Goal: Task Accomplishment & Management: Complete application form

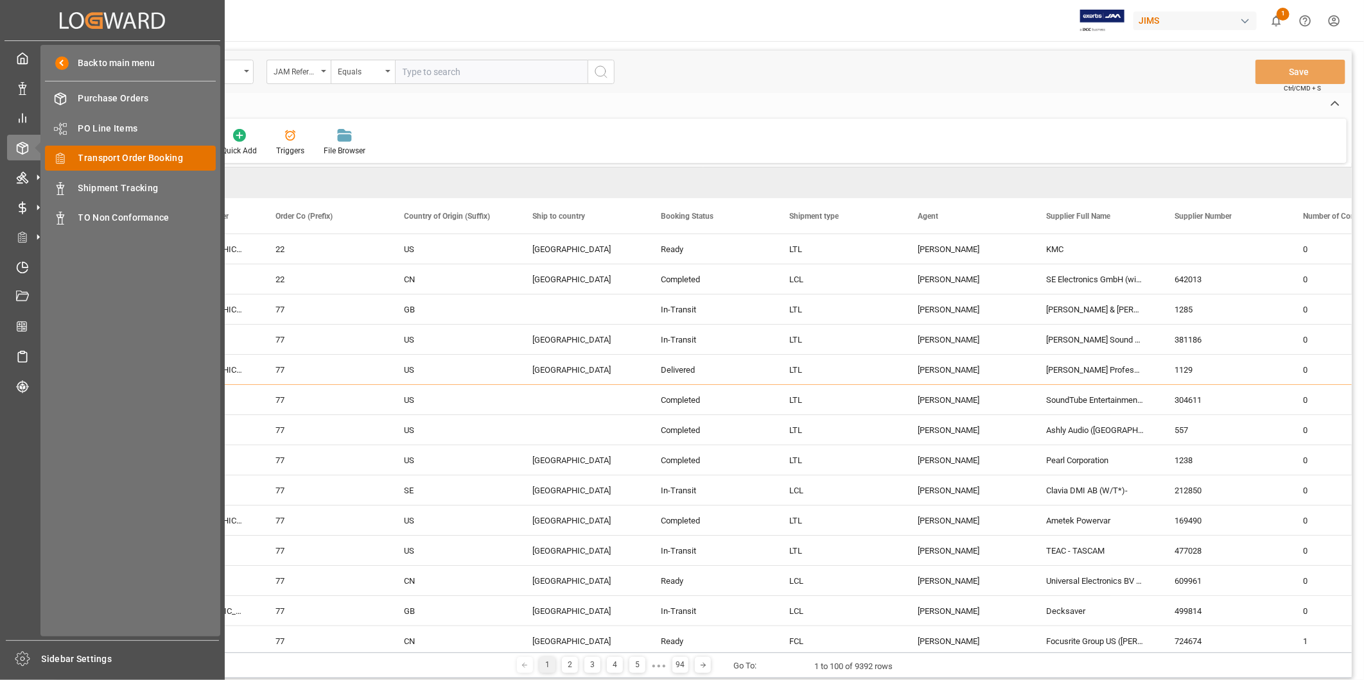
click at [87, 156] on span "Transport Order Booking" at bounding box center [147, 158] width 138 height 13
click at [89, 155] on span "Transport Order Booking" at bounding box center [147, 158] width 138 height 13
click at [97, 155] on span "Transport Order Booking" at bounding box center [147, 158] width 138 height 13
click at [125, 155] on span "Transport Order Booking" at bounding box center [147, 158] width 138 height 13
click at [125, 152] on span "Transport Order Booking" at bounding box center [147, 158] width 138 height 13
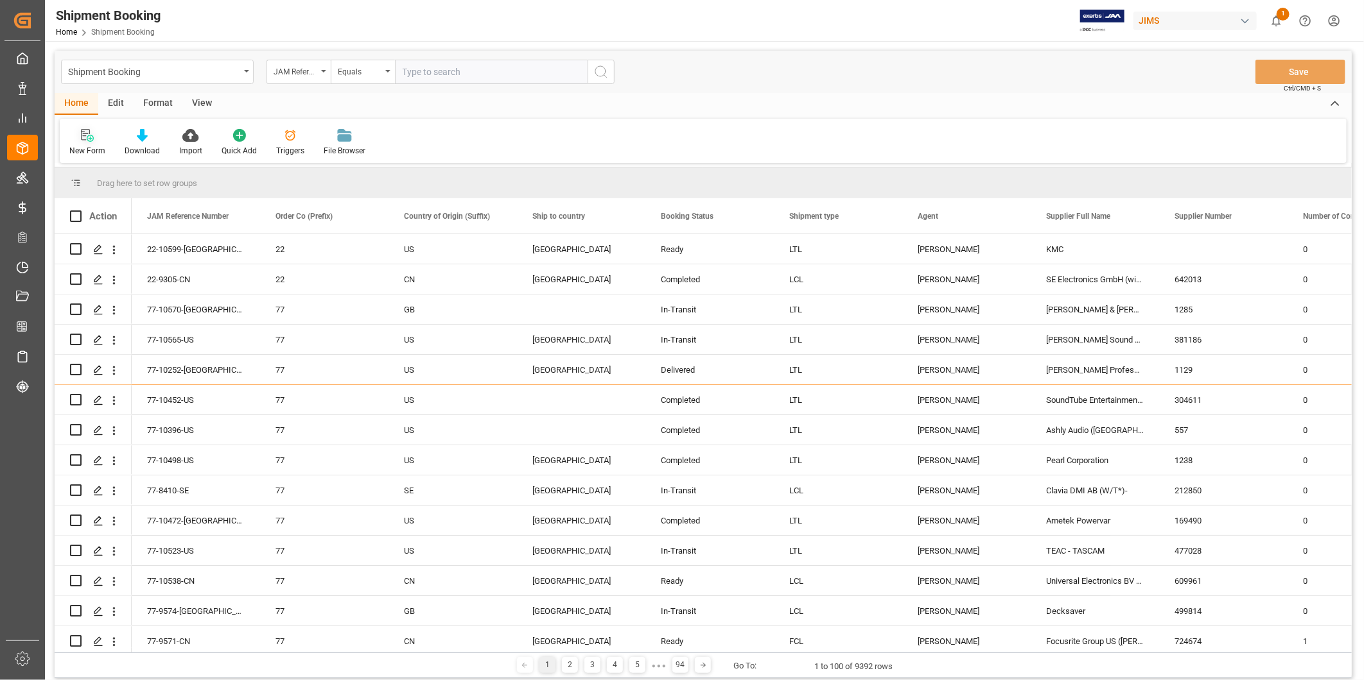
click at [97, 135] on div at bounding box center [87, 134] width 36 height 13
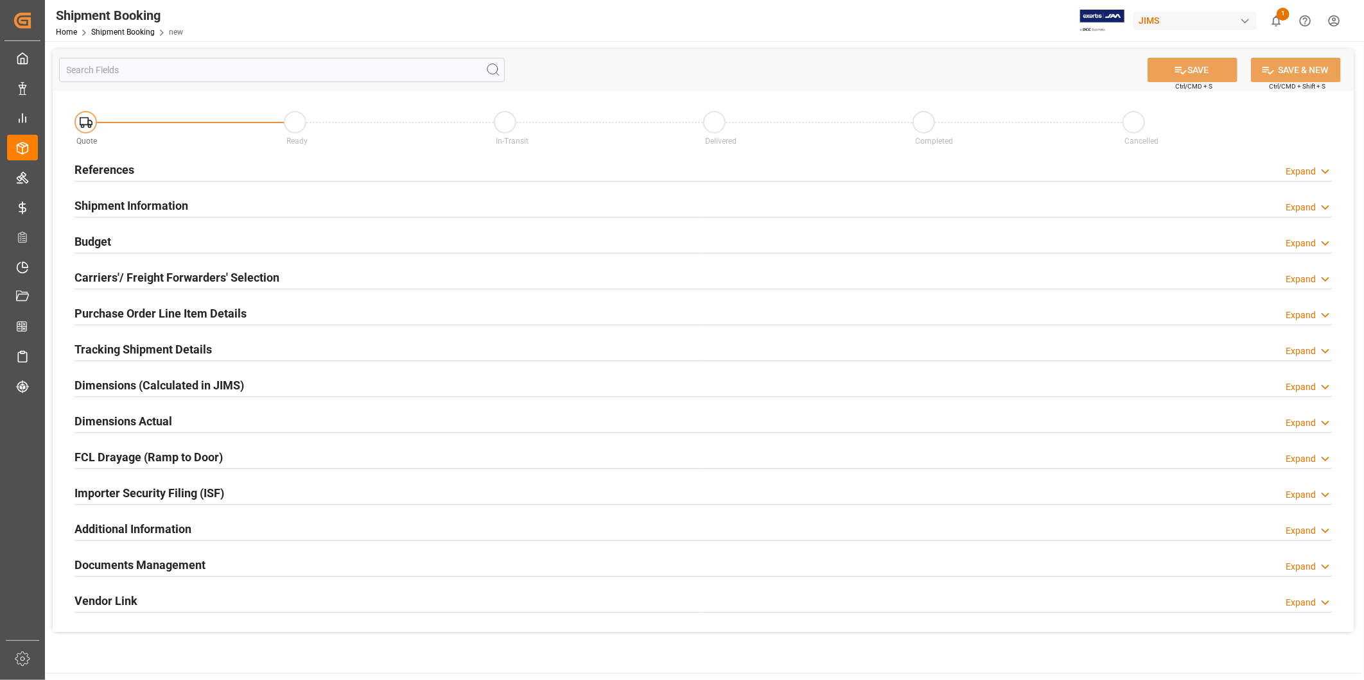
click at [1310, 164] on div "References Expand" at bounding box center [702, 169] width 1257 height 24
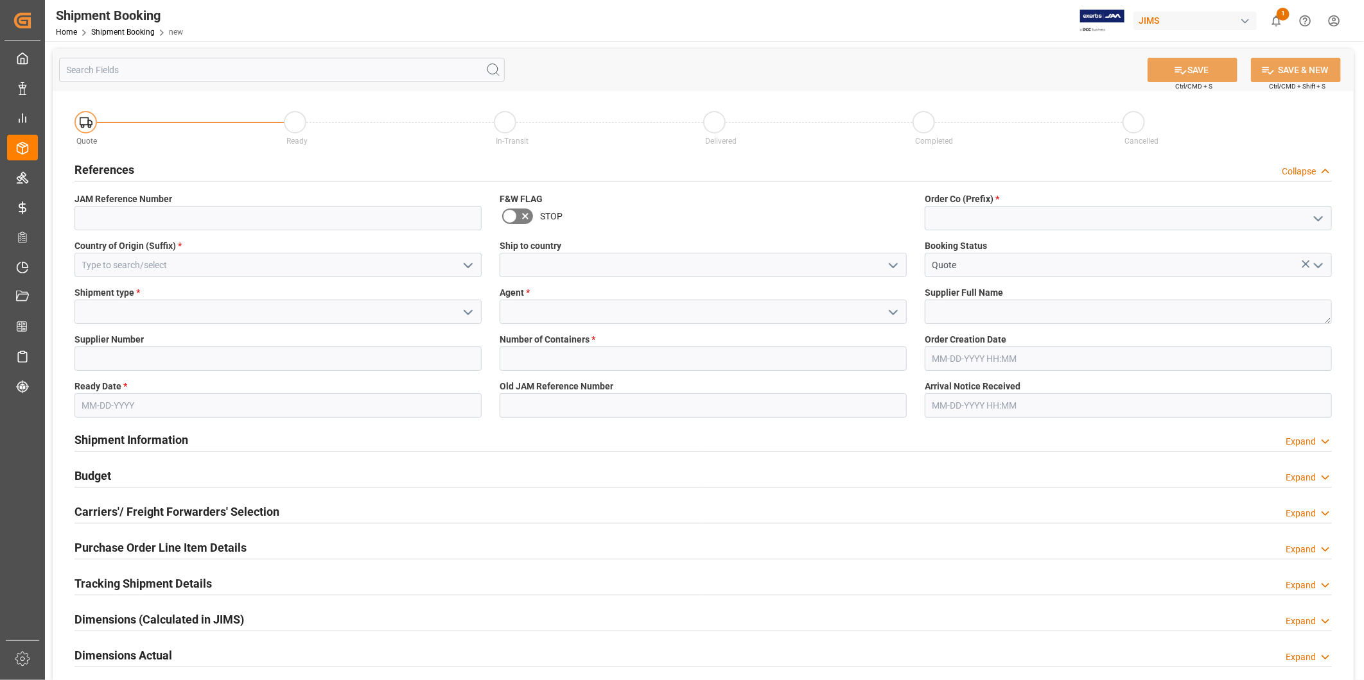
click at [1316, 214] on icon "open menu" at bounding box center [1317, 218] width 15 height 15
click at [1267, 239] on div "22" at bounding box center [1128, 246] width 406 height 29
type input "22"
click at [376, 274] on input at bounding box center [277, 265] width 407 height 24
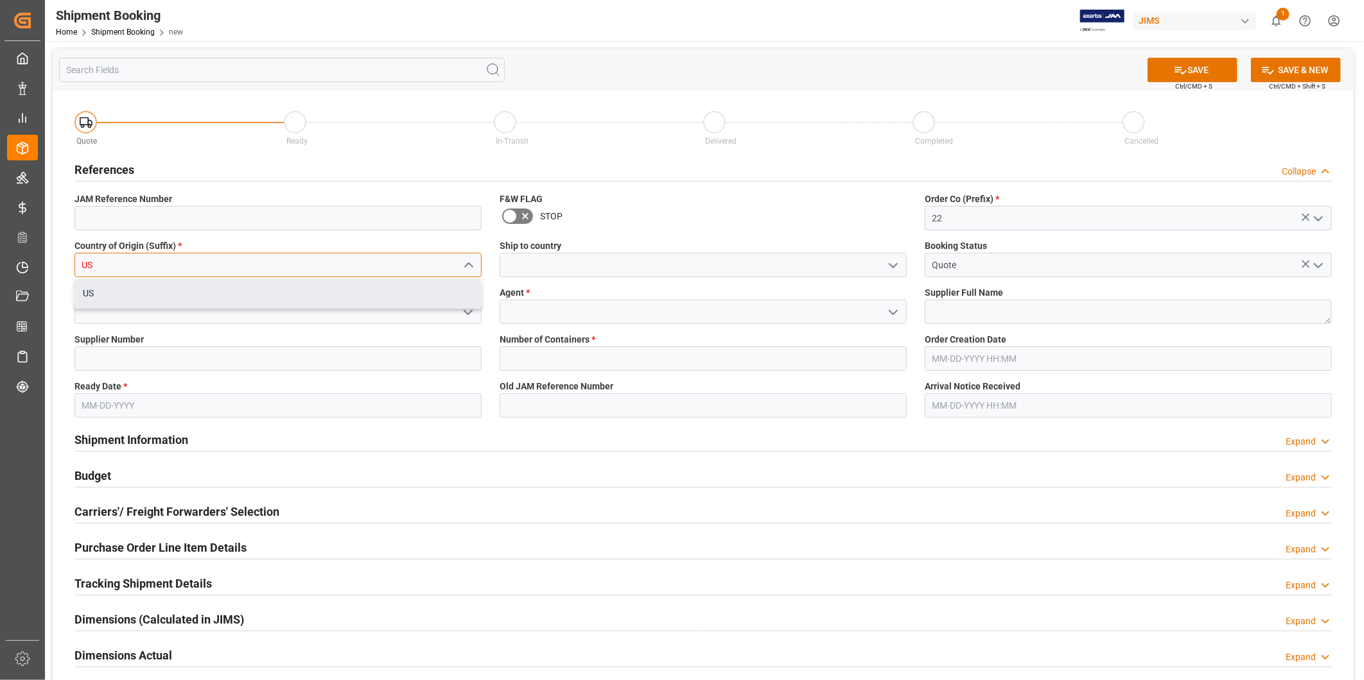
click at [386, 304] on div "US" at bounding box center [278, 293] width 406 height 29
type input "US"
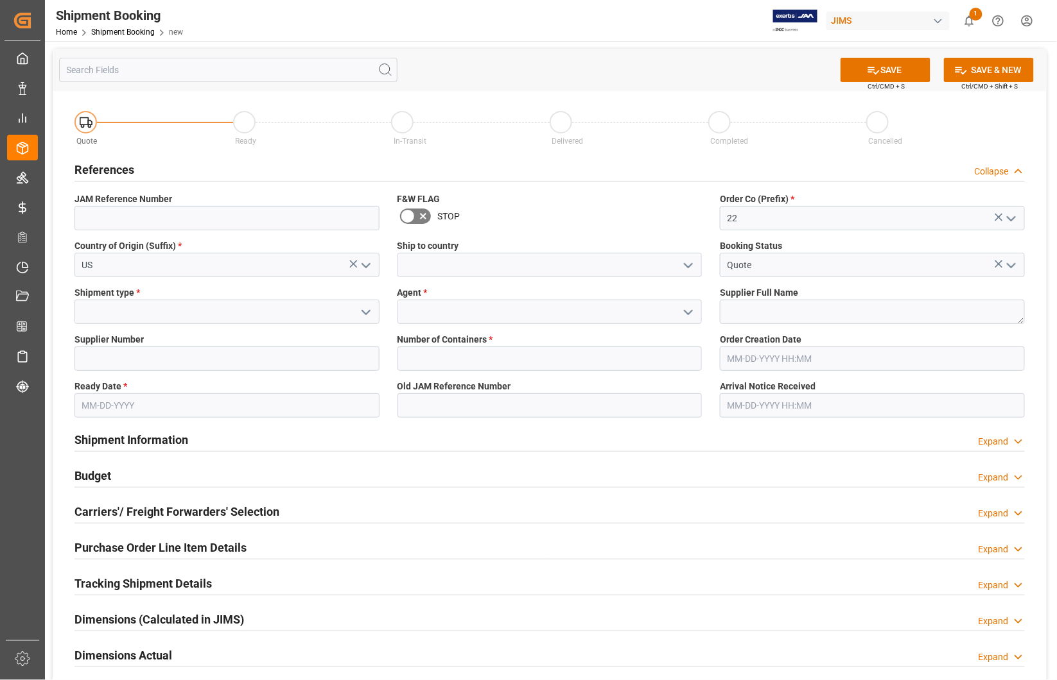
click at [688, 270] on icon "open menu" at bounding box center [687, 265] width 15 height 15
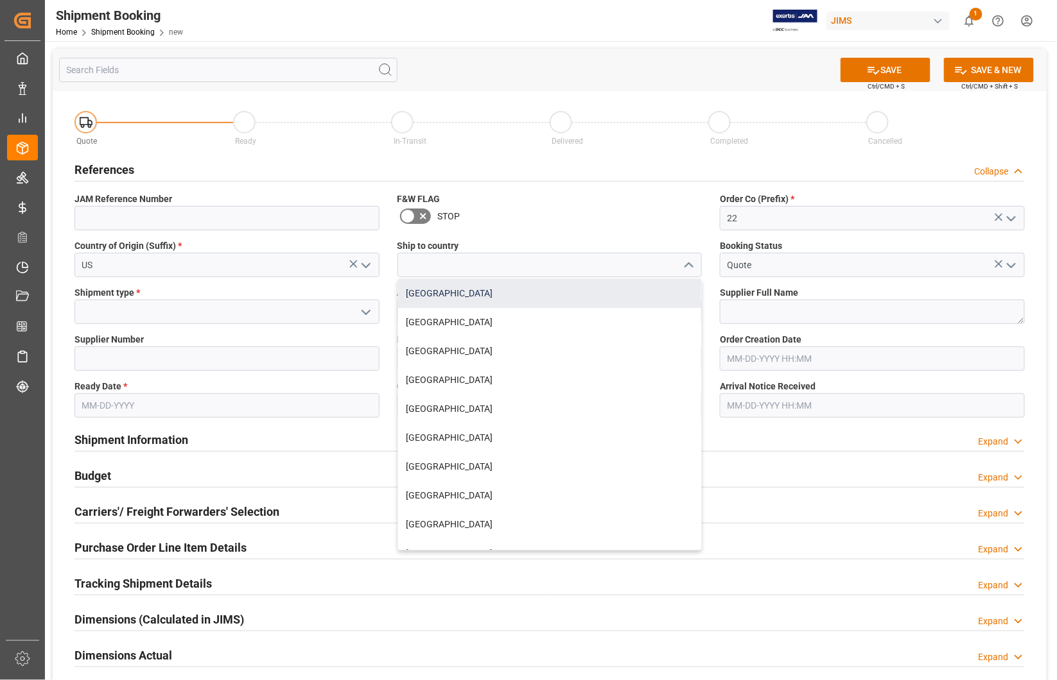
click at [636, 279] on div "[GEOGRAPHIC_DATA]" at bounding box center [550, 293] width 304 height 29
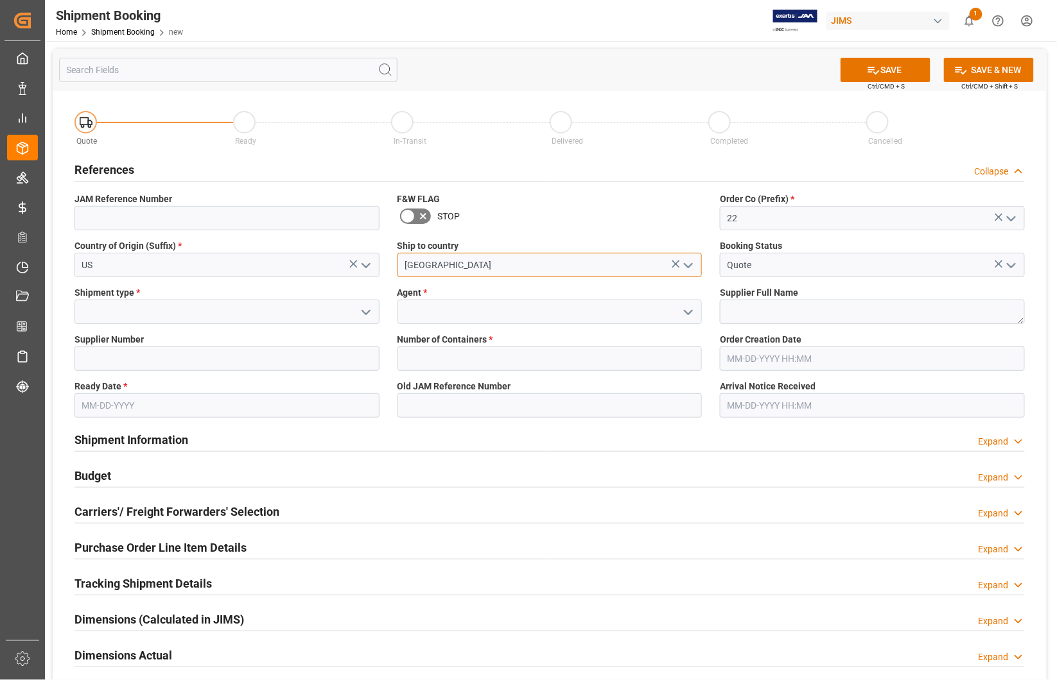
click at [633, 273] on input "[GEOGRAPHIC_DATA]" at bounding box center [549, 265] width 305 height 24
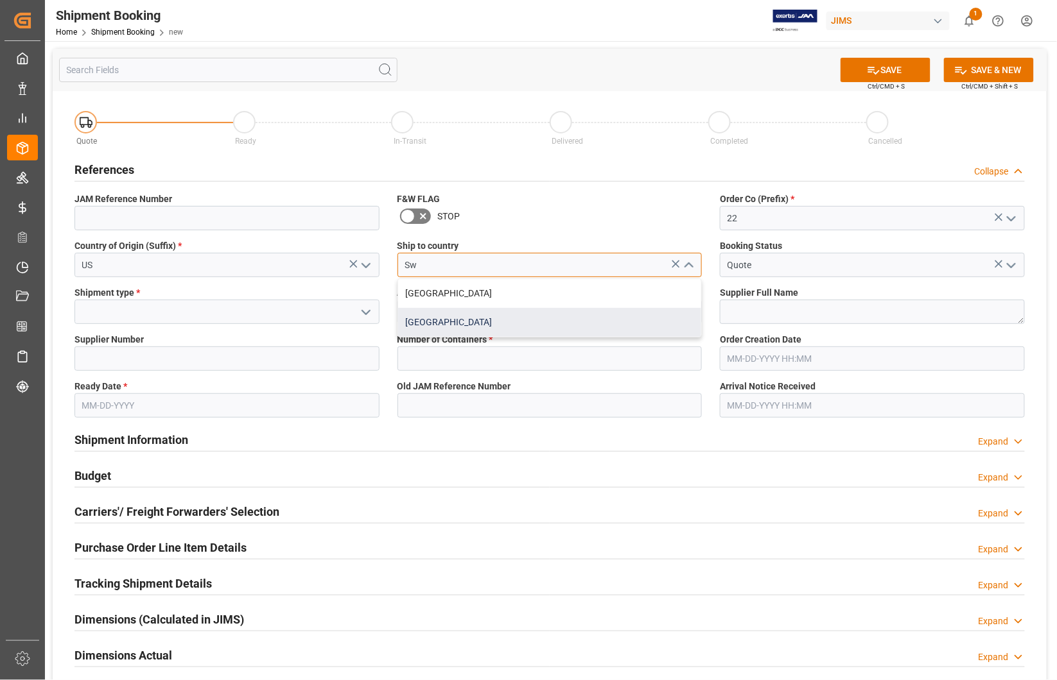
click at [602, 316] on div "[GEOGRAPHIC_DATA]" at bounding box center [550, 322] width 304 height 29
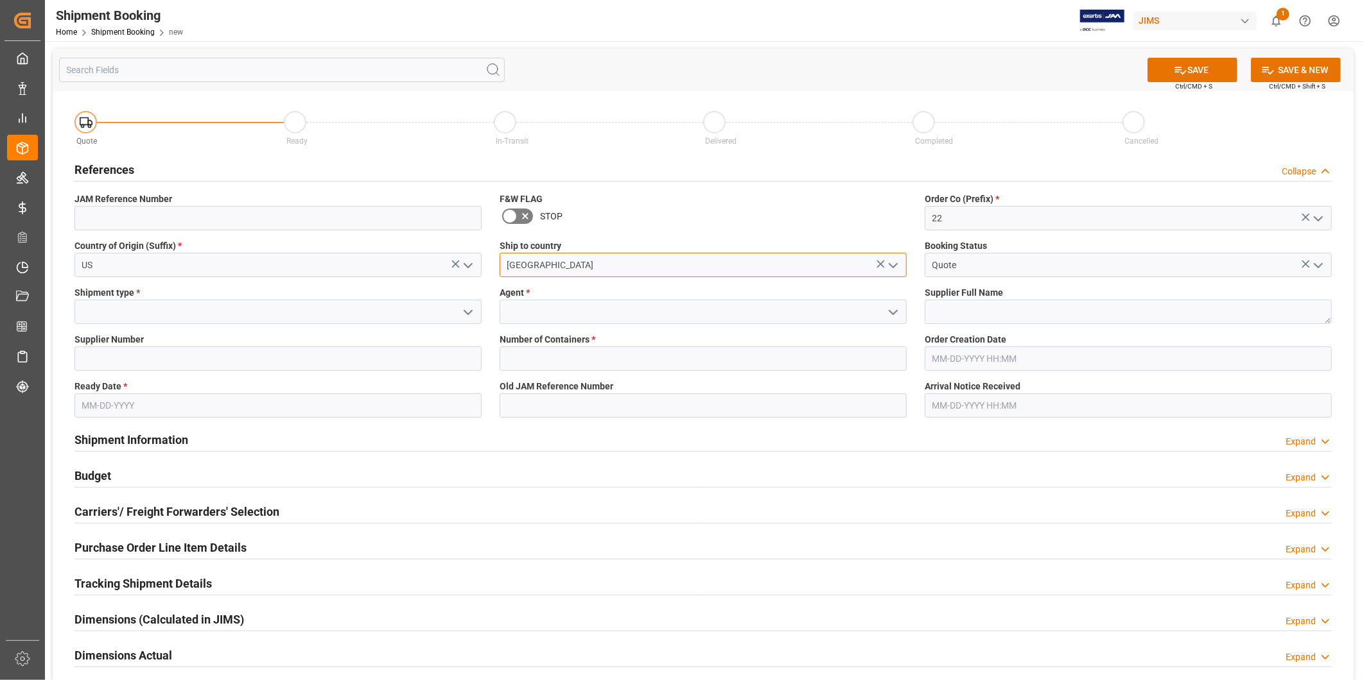
type input "[GEOGRAPHIC_DATA]"
click at [467, 316] on icon "open menu" at bounding box center [467, 312] width 15 height 15
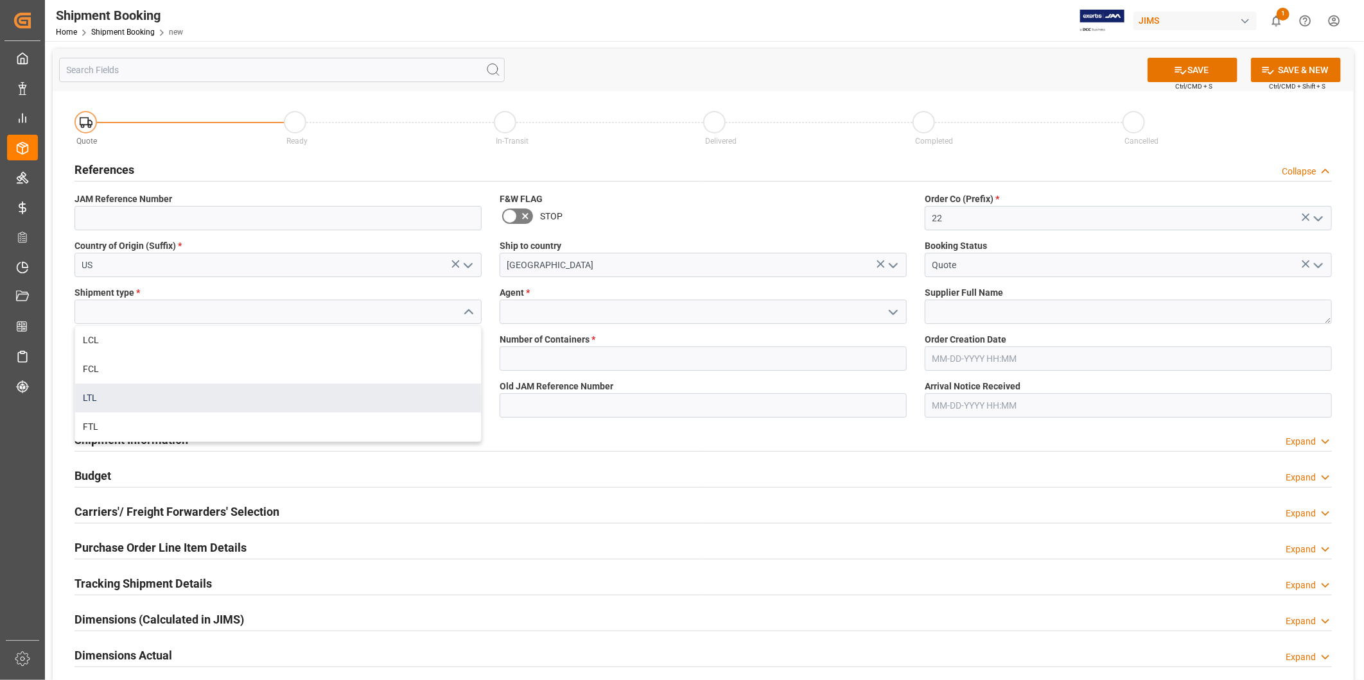
click at [393, 389] on div "LTL" at bounding box center [278, 398] width 406 height 29
type input "LTL"
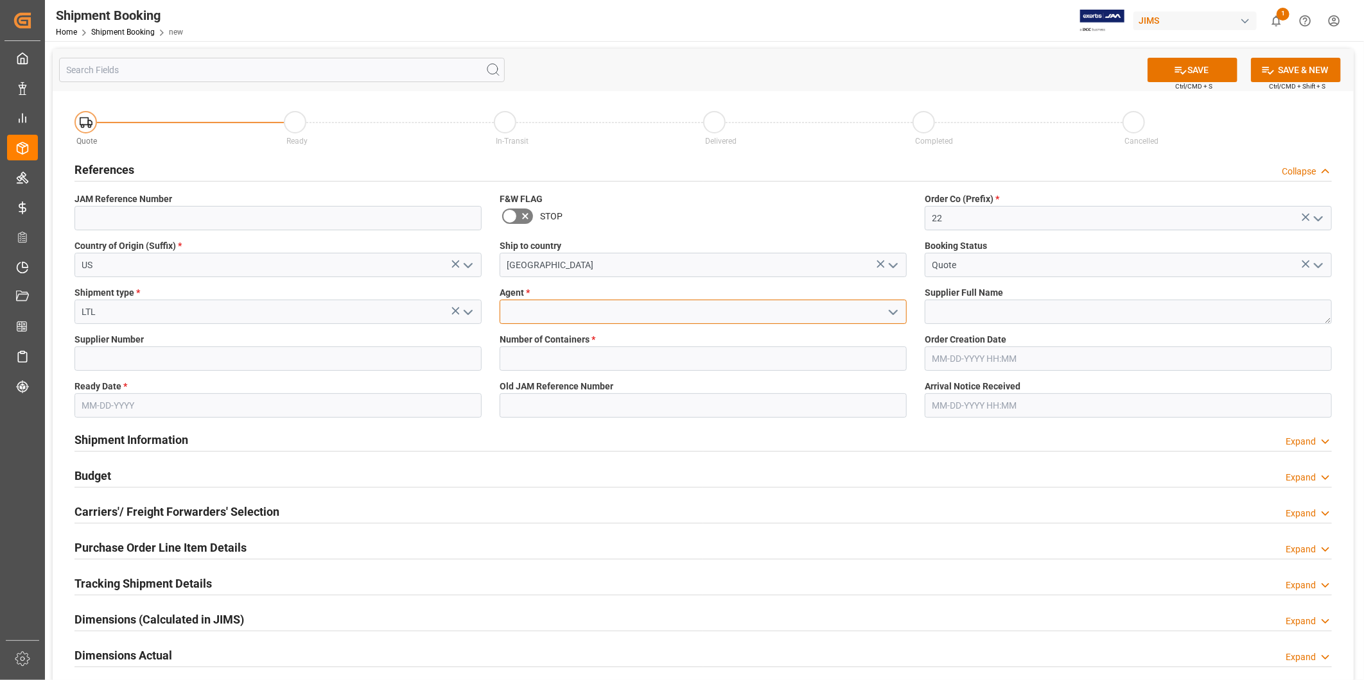
click at [575, 313] on input at bounding box center [702, 312] width 407 height 24
type input "[PERSON_NAME]"
click at [982, 313] on textarea at bounding box center [1127, 312] width 407 height 24
type textarea "Ashly"
drag, startPoint x: 145, startPoint y: 358, endPoint x: 182, endPoint y: 360, distance: 36.6
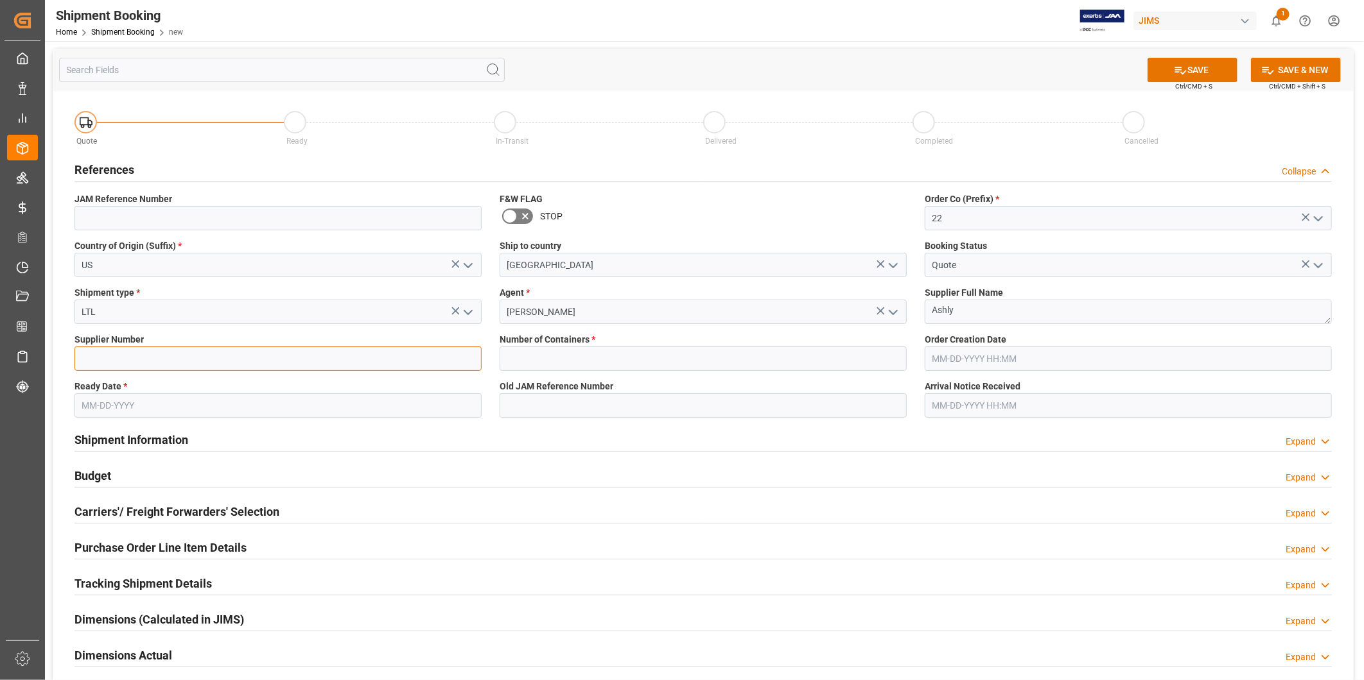
click at [145, 358] on input at bounding box center [277, 359] width 407 height 24
click at [692, 465] on div "Budget Expand" at bounding box center [702, 475] width 1257 height 24
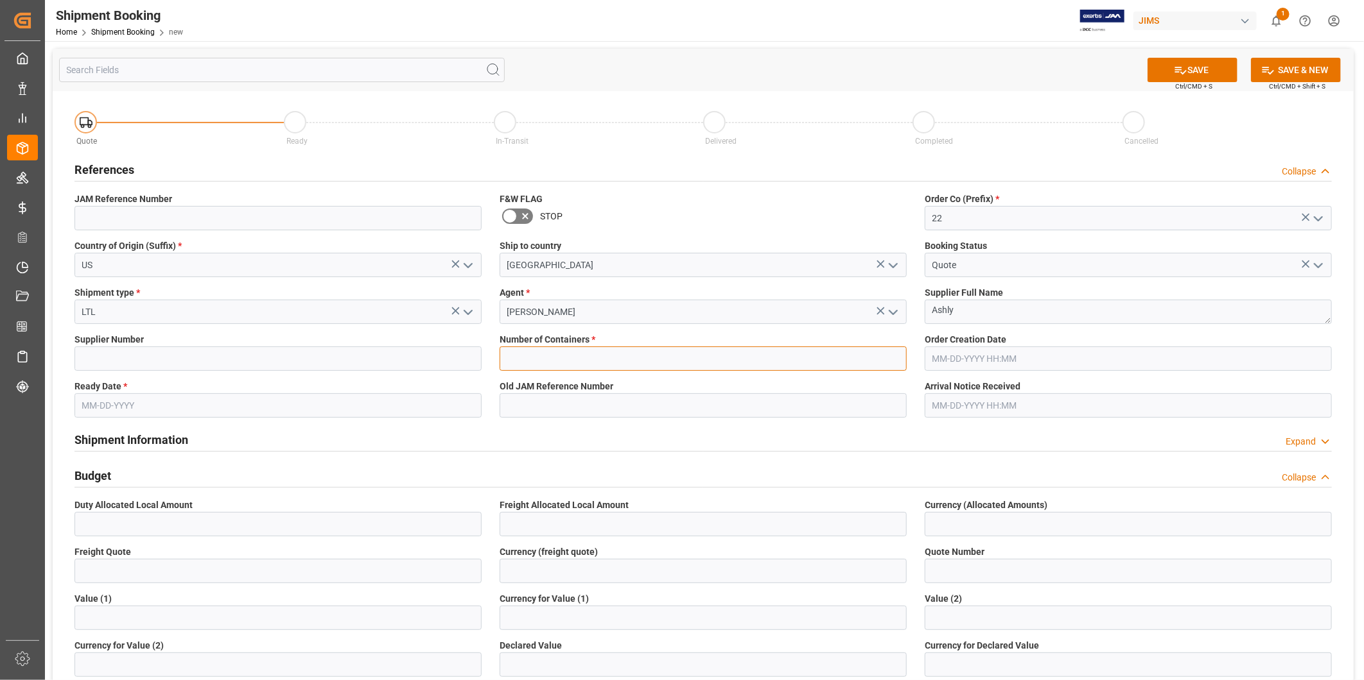
click at [585, 360] on input "text" at bounding box center [702, 359] width 407 height 24
click at [585, 363] on input "text" at bounding box center [702, 359] width 407 height 24
type input "0"
click at [272, 366] on input at bounding box center [277, 359] width 407 height 24
click at [874, 341] on label "Number of Containers *" at bounding box center [702, 339] width 407 height 13
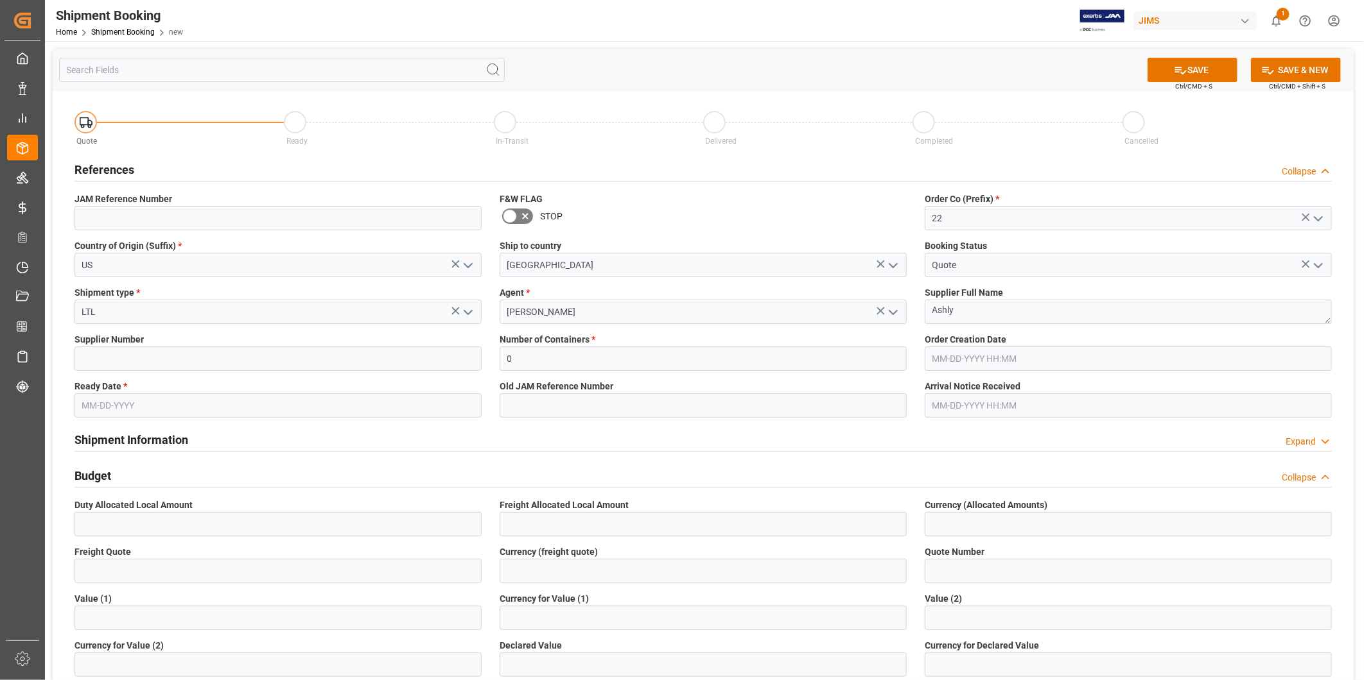
click at [234, 413] on input "text" at bounding box center [277, 406] width 407 height 24
click at [143, 560] on span "20" at bounding box center [141, 558] width 8 height 9
type input "[DATE]"
click at [1218, 66] on button "SAVE" at bounding box center [1192, 70] width 90 height 24
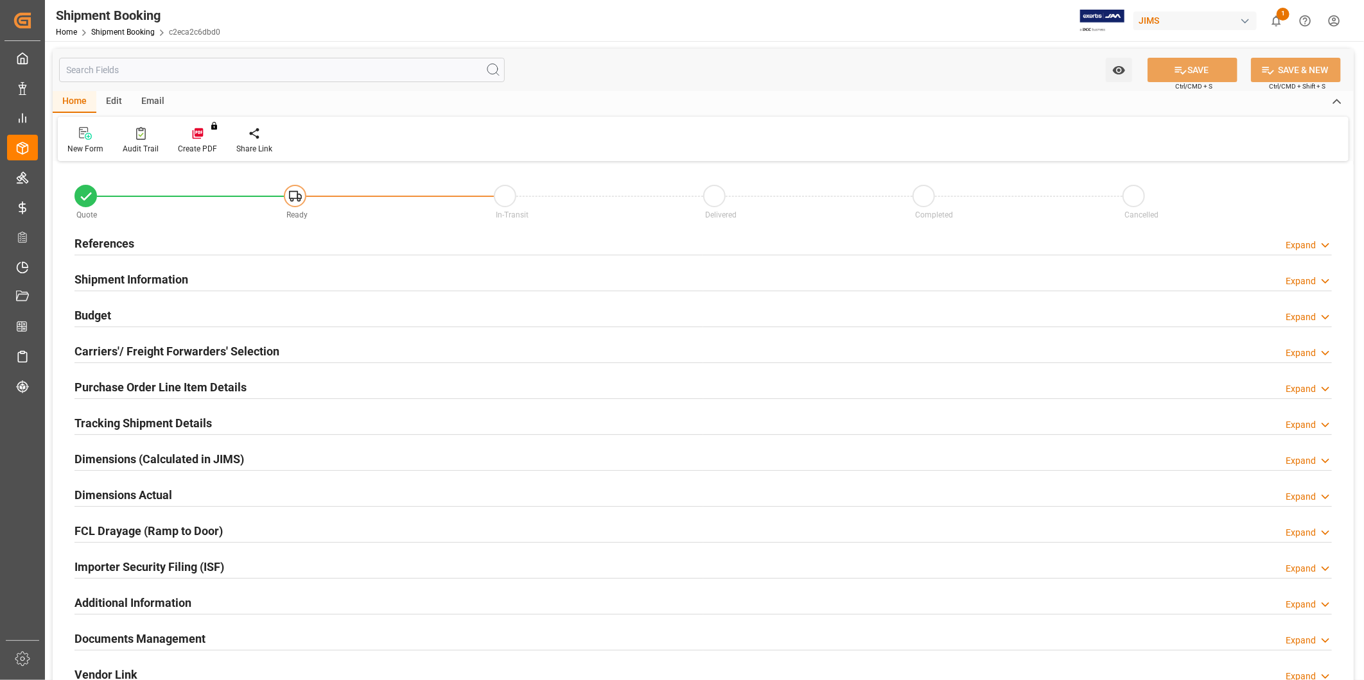
type input "0"
type input "[DATE]"
drag, startPoint x: 186, startPoint y: 228, endPoint x: 195, endPoint y: 231, distance: 8.9
click at [187, 228] on div "References Expand" at bounding box center [702, 244] width 1275 height 36
click at [1323, 245] on icon at bounding box center [1325, 245] width 13 height 13
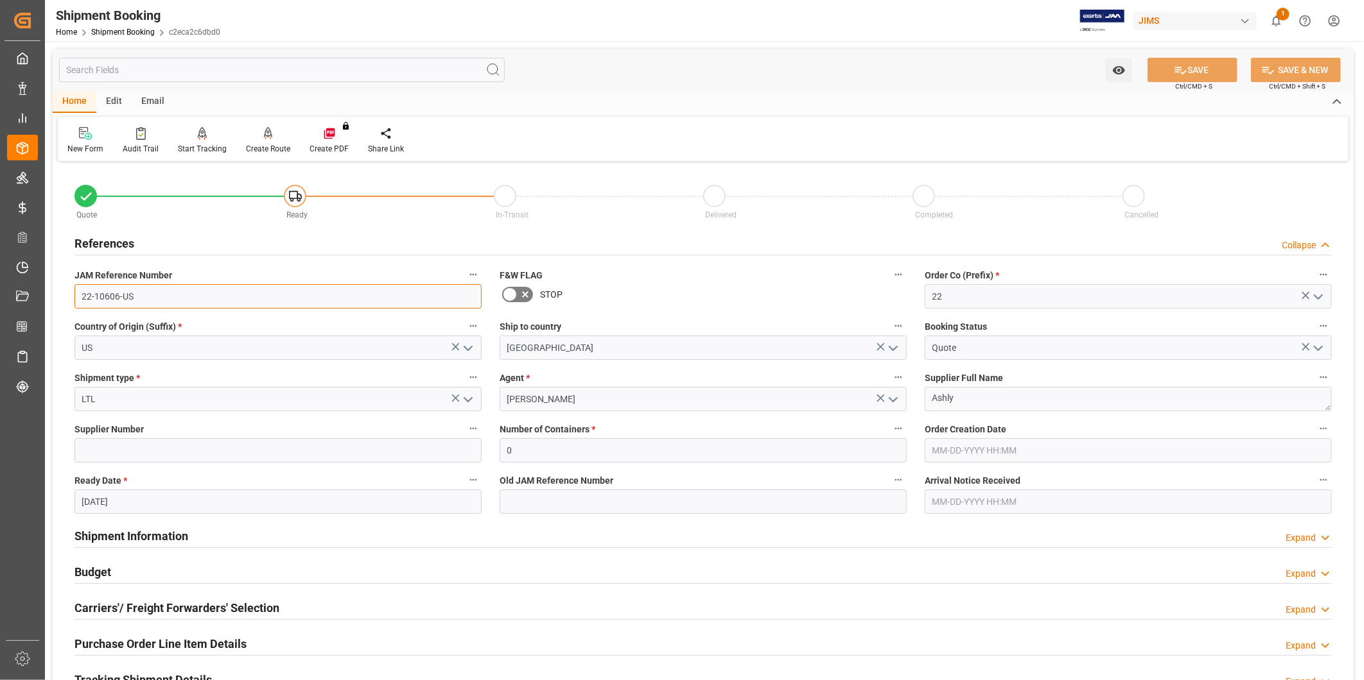
click at [240, 306] on input "22-10606-US" at bounding box center [277, 296] width 407 height 24
click at [242, 306] on input "22-10606-US" at bounding box center [277, 296] width 407 height 24
click at [247, 304] on input "22-10606-US" at bounding box center [277, 296] width 407 height 24
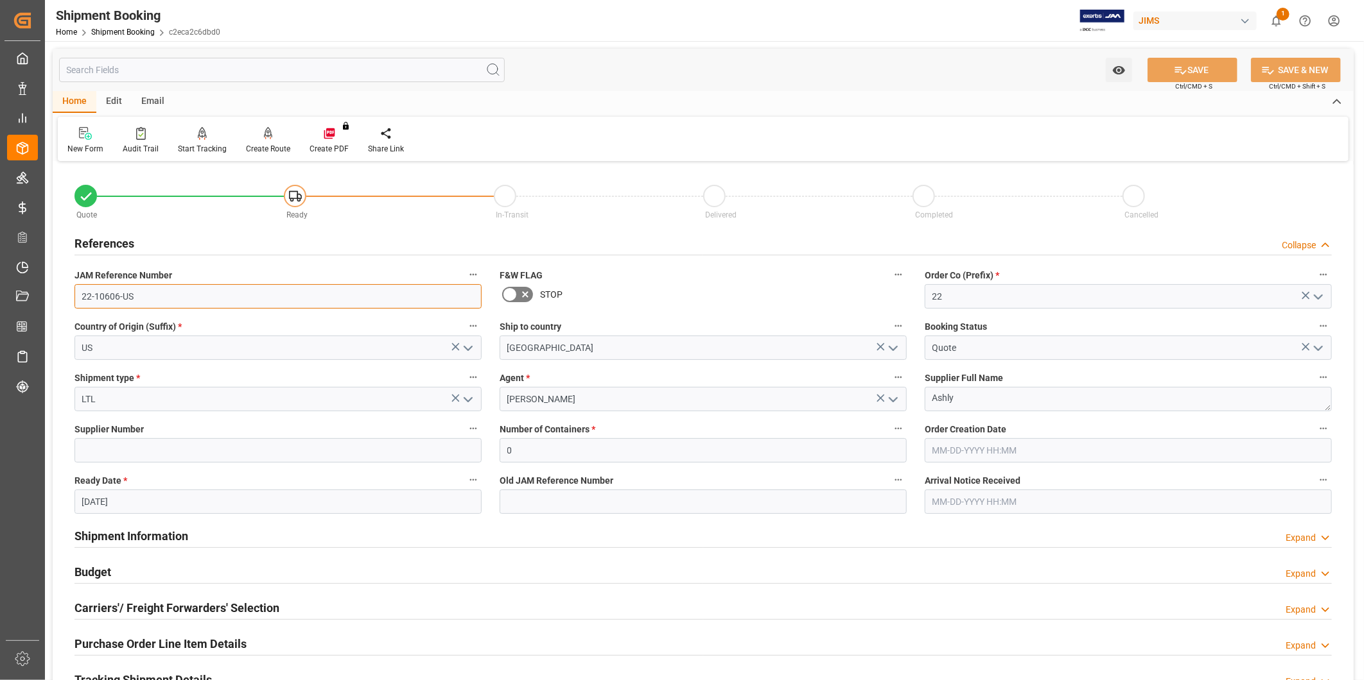
click at [248, 304] on input "22-10606-US" at bounding box center [277, 296] width 407 height 24
